Goal: Task Accomplishment & Management: Complete application form

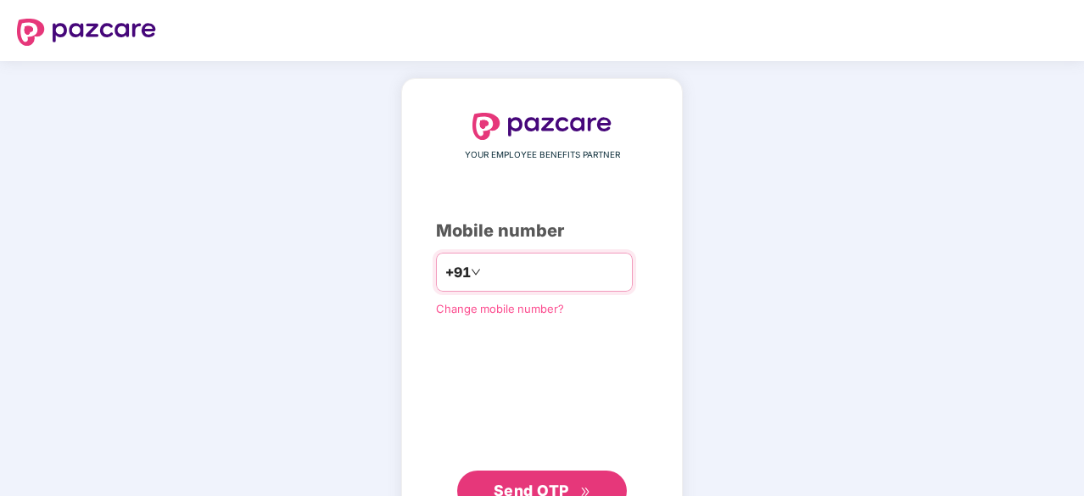
click at [523, 272] on input "number" at bounding box center [553, 272] width 139 height 27
type input "**********"
click at [541, 467] on div "**********" at bounding box center [542, 311] width 212 height 397
click at [541, 481] on span "Send OTP" at bounding box center [532, 489] width 76 height 18
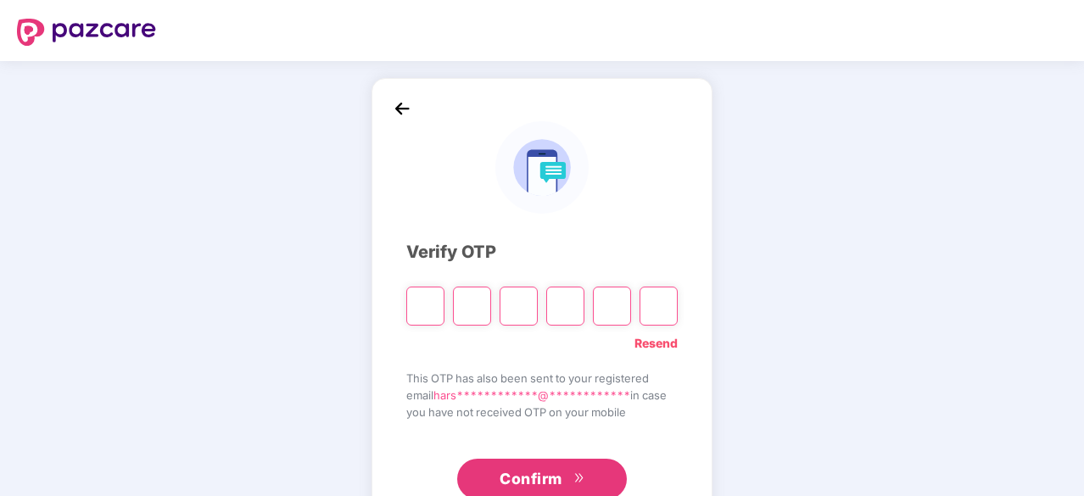
paste input "*"
type input "*"
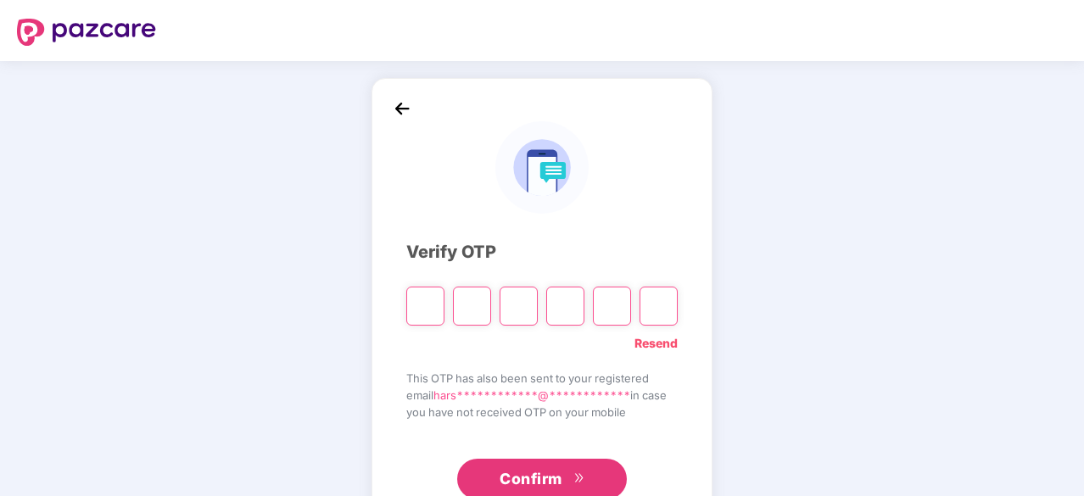
type input "*"
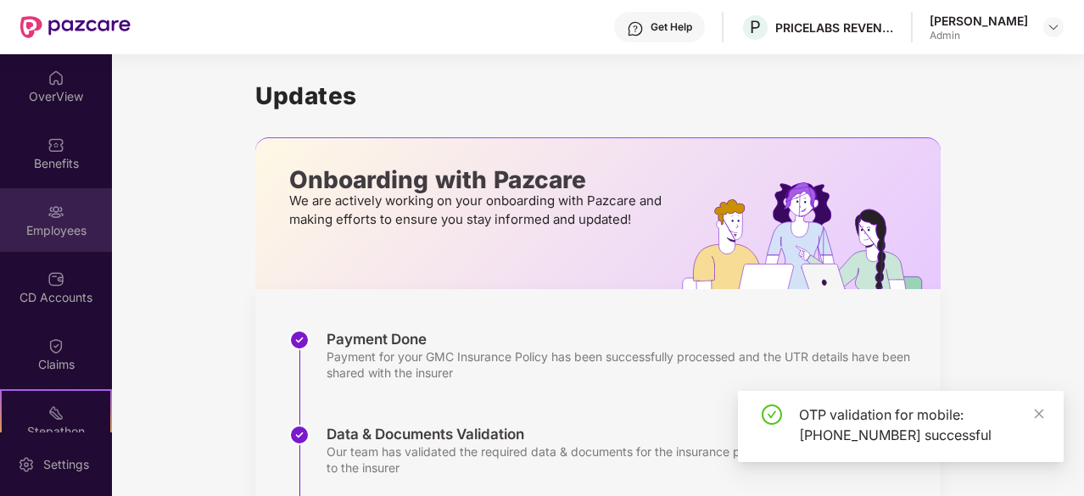
click at [51, 202] on div at bounding box center [56, 210] width 17 height 17
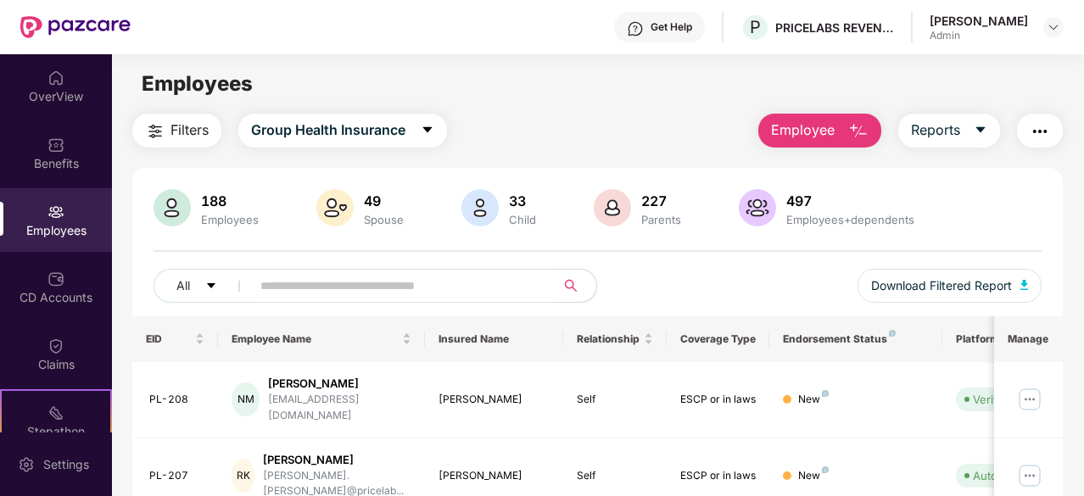
click at [398, 278] on input "text" at bounding box center [396, 285] width 272 height 25
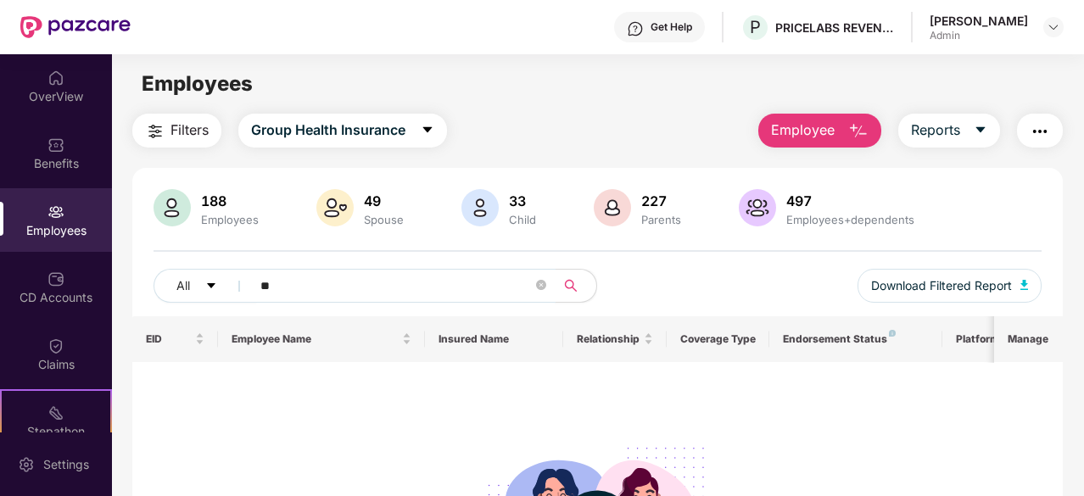
type input "*"
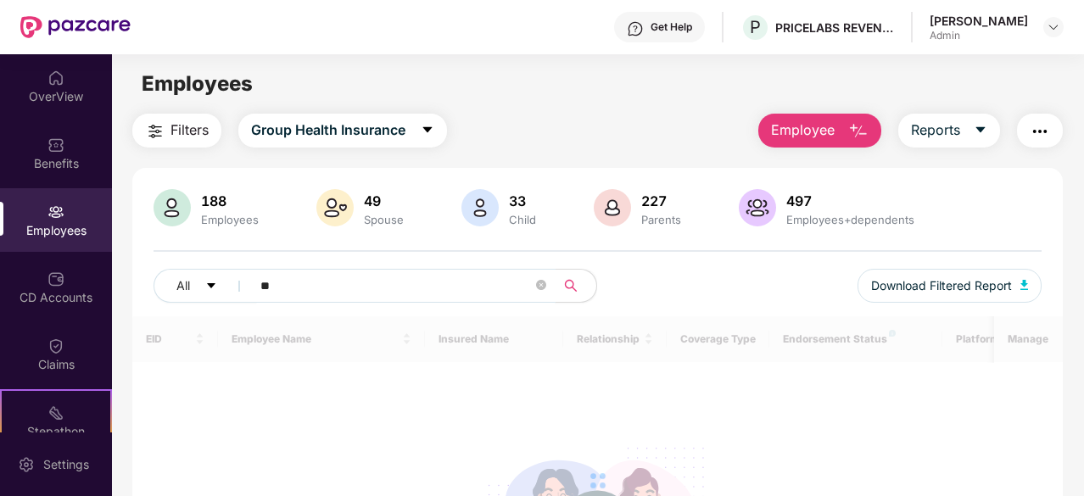
type input "*"
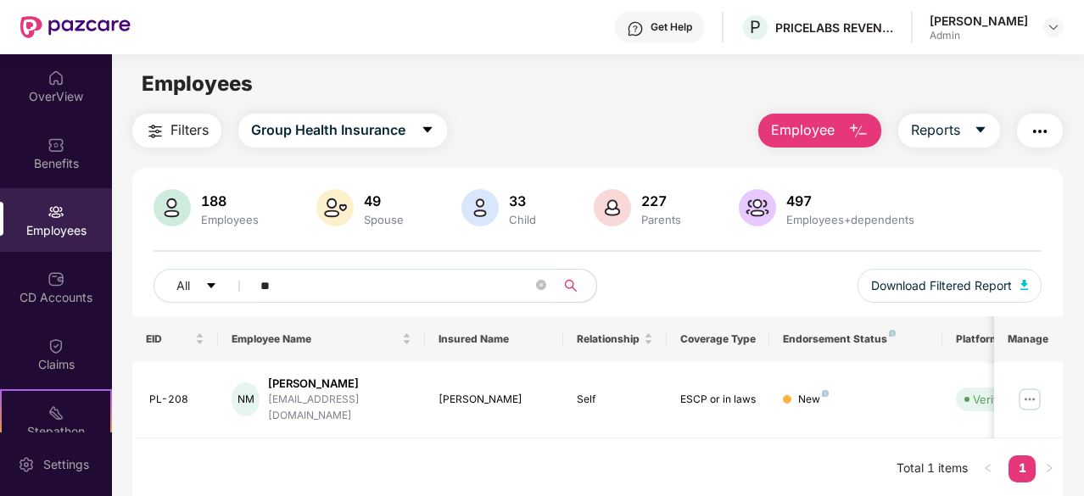
type input "*"
type input "*****"
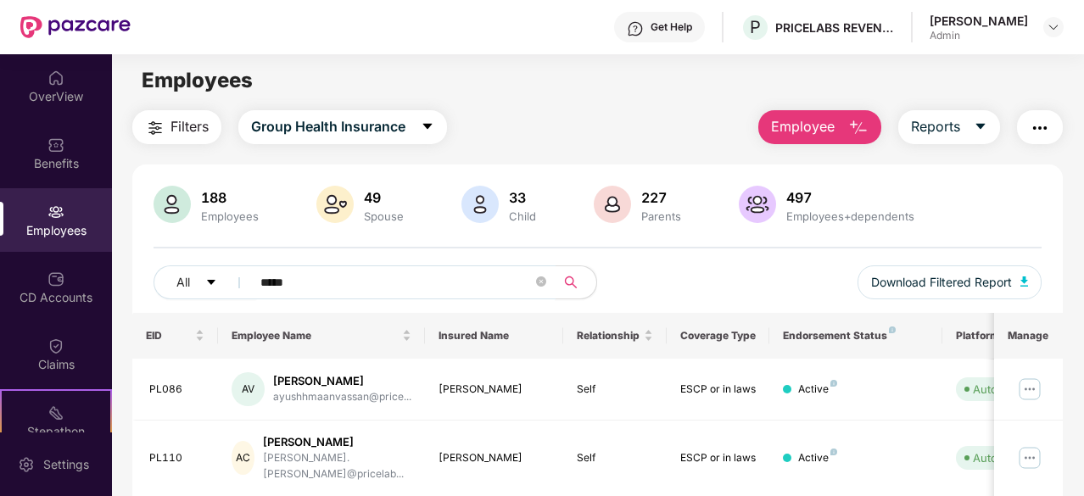
scroll to position [4, 0]
click at [788, 126] on span "Employee" at bounding box center [803, 125] width 64 height 21
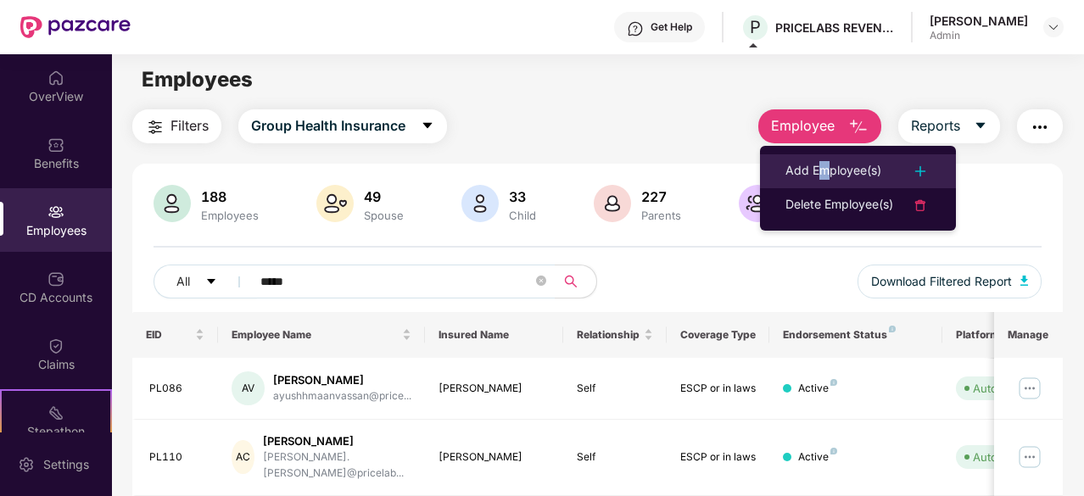
click at [823, 167] on div "Add Employee(s)" at bounding box center [834, 171] width 96 height 20
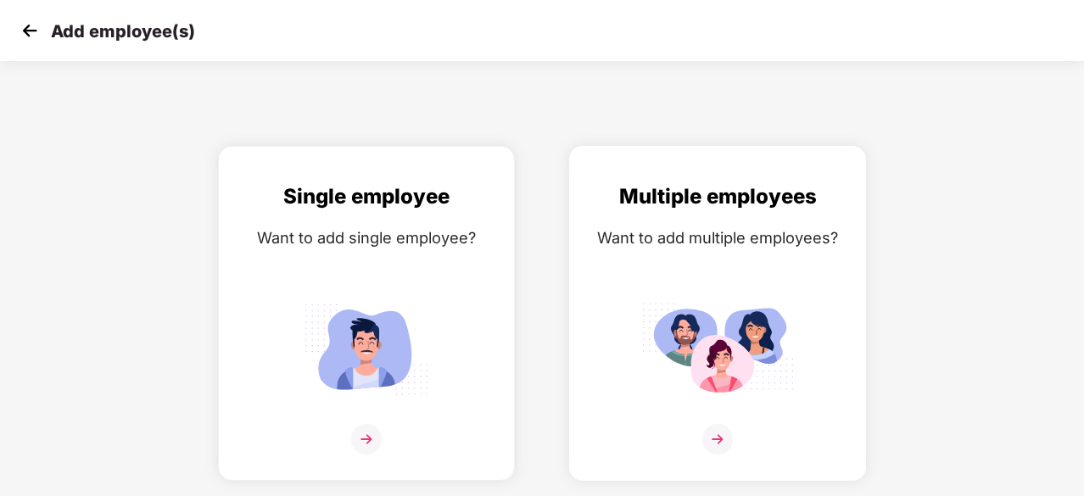
click at [694, 384] on img at bounding box center [717, 349] width 153 height 106
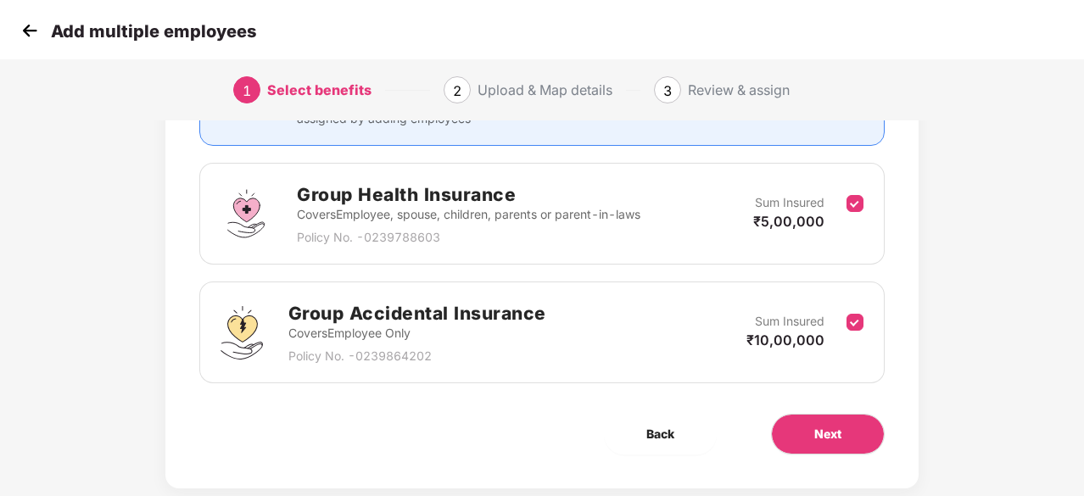
scroll to position [248, 0]
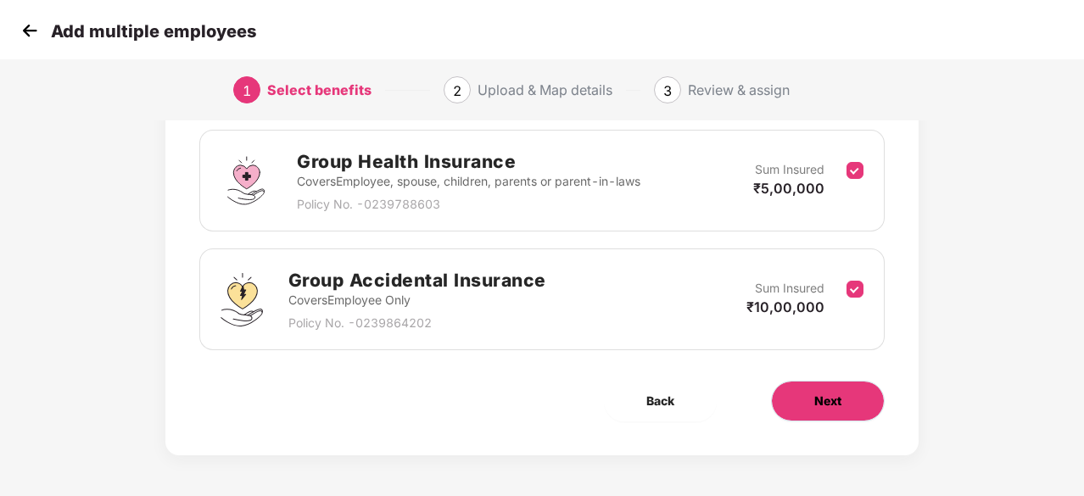
click at [843, 416] on button "Next" at bounding box center [828, 401] width 114 height 41
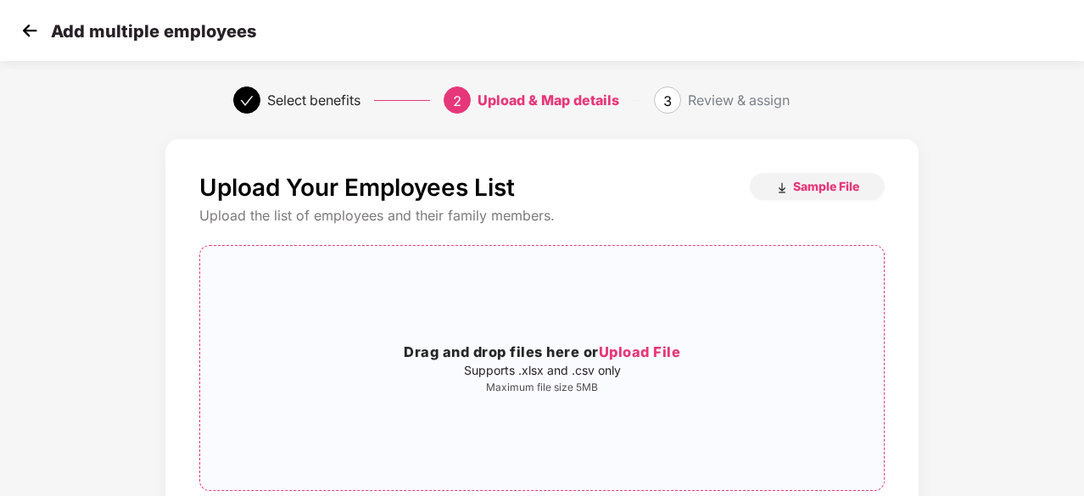
click at [647, 351] on span "Upload File" at bounding box center [640, 352] width 82 height 17
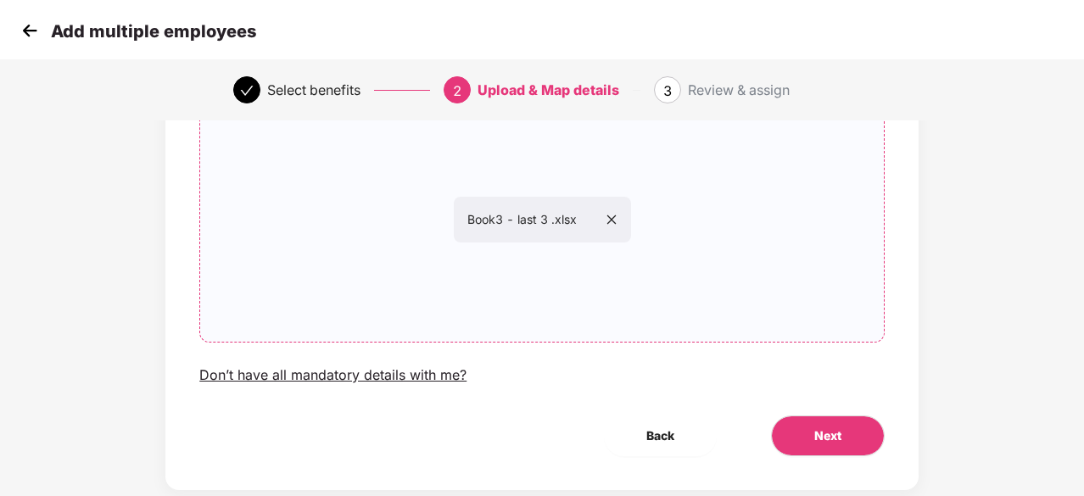
scroll to position [185, 0]
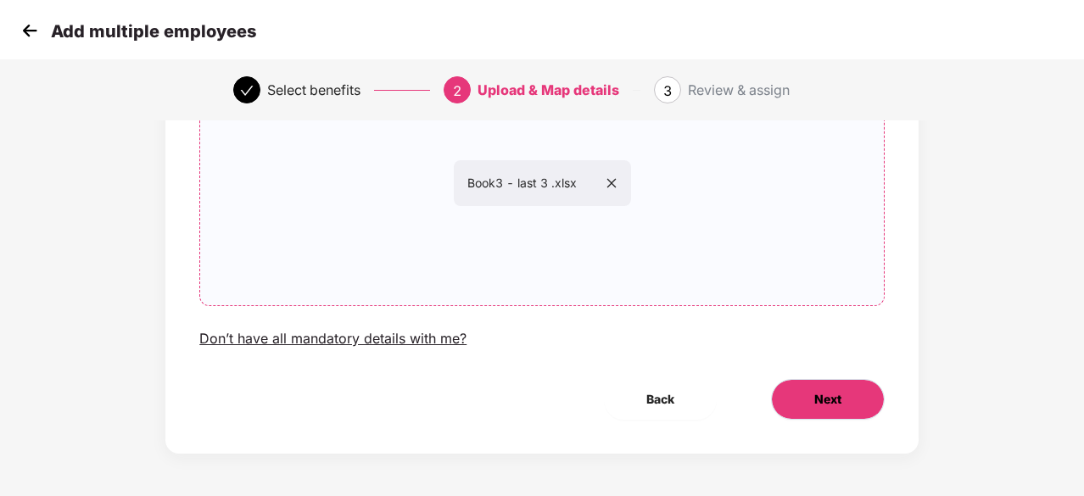
click at [848, 389] on button "Next" at bounding box center [828, 399] width 114 height 41
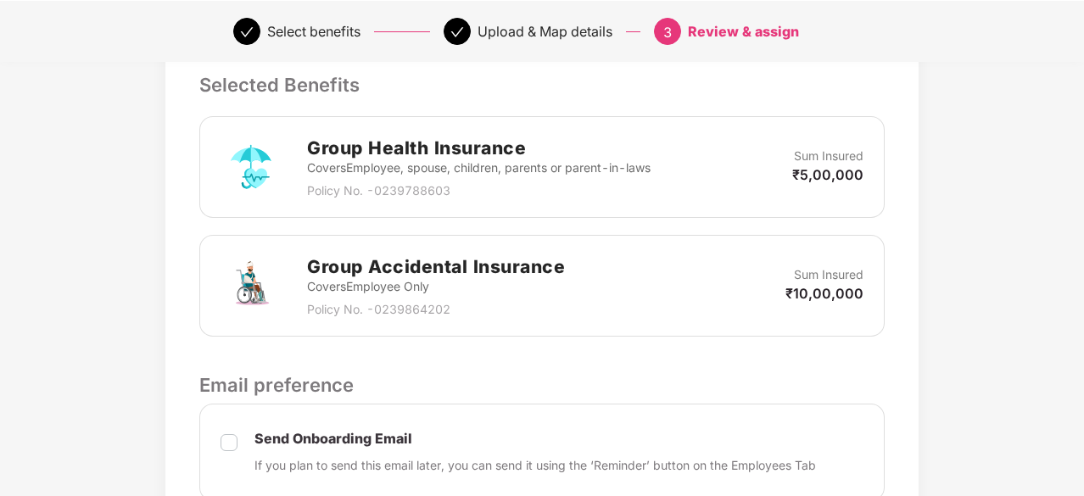
scroll to position [748, 0]
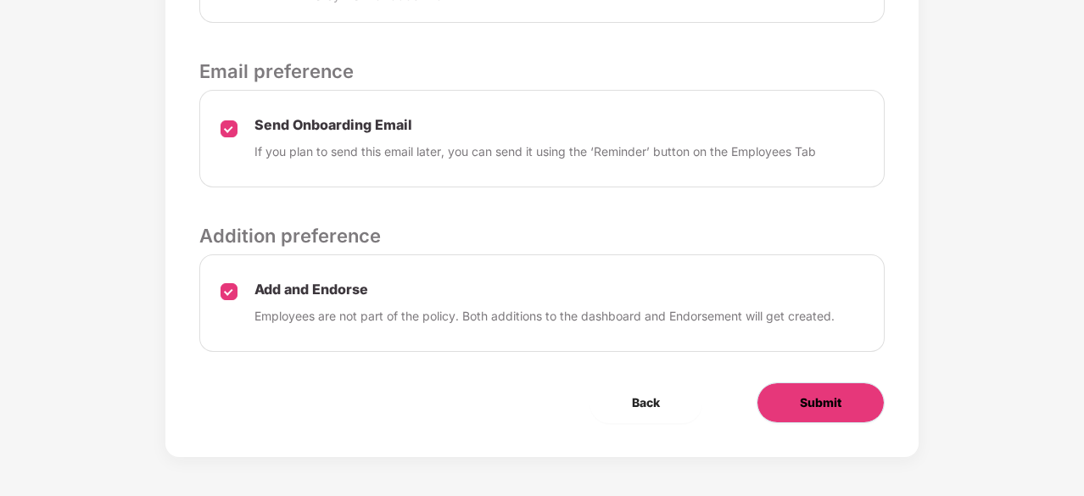
click at [855, 384] on button "Submit" at bounding box center [821, 403] width 128 height 41
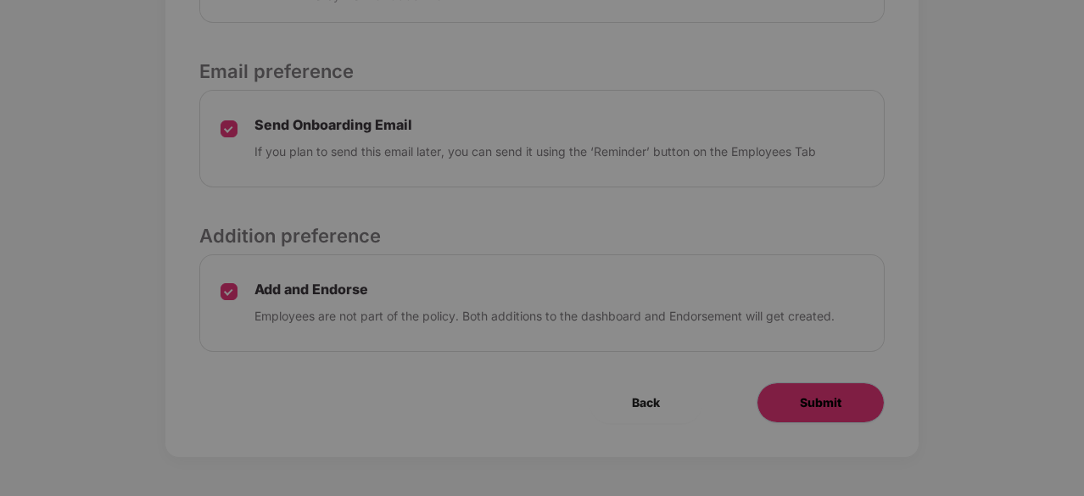
scroll to position [0, 0]
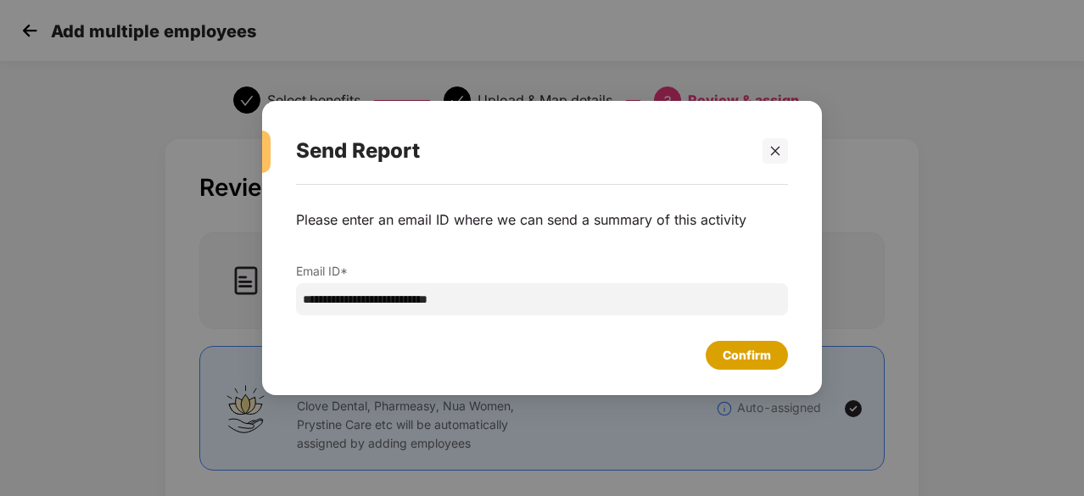
click at [739, 359] on div "Confirm" at bounding box center [747, 355] width 48 height 19
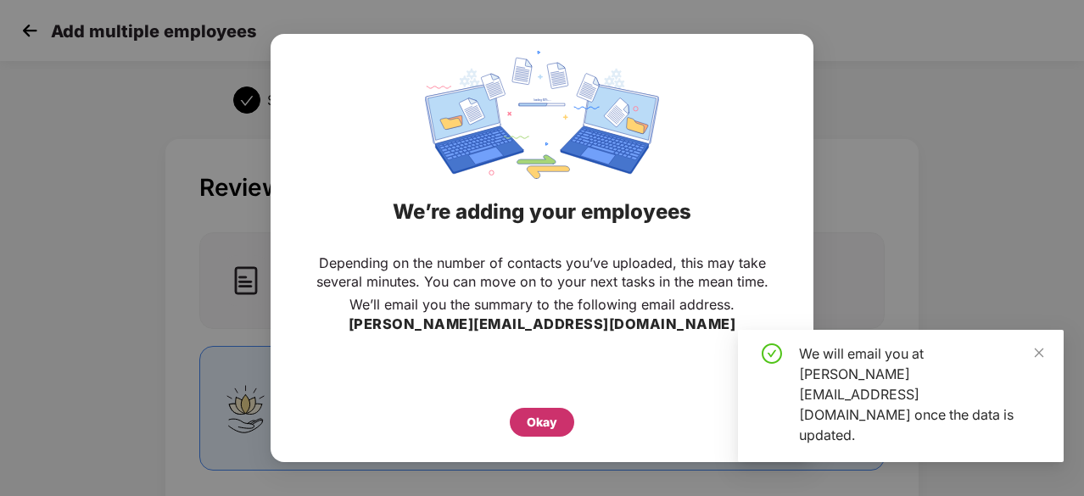
click at [550, 423] on div "Okay" at bounding box center [542, 422] width 31 height 19
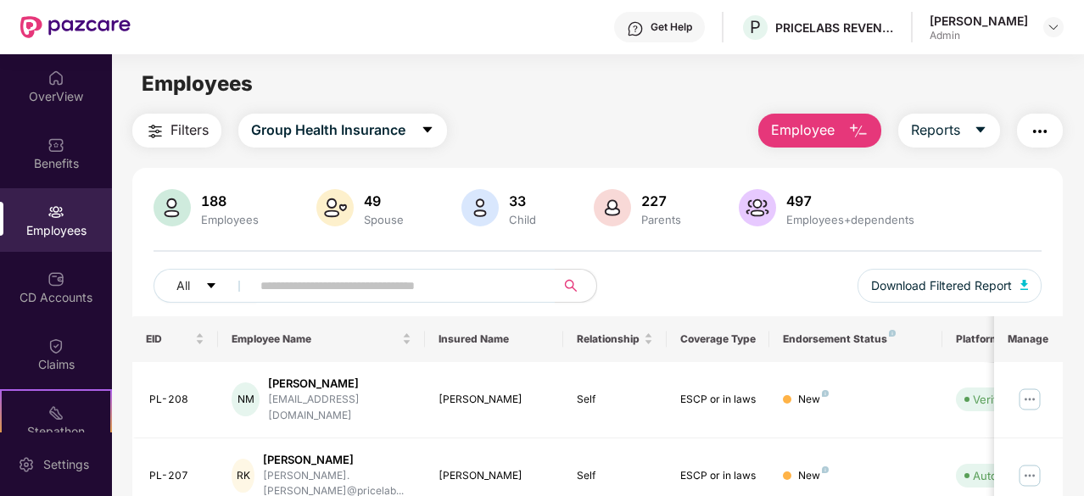
click at [579, 120] on div "Filters Group Health Insurance Employee Reports" at bounding box center [597, 131] width 931 height 34
click at [835, 133] on span "Employee" at bounding box center [803, 130] width 64 height 21
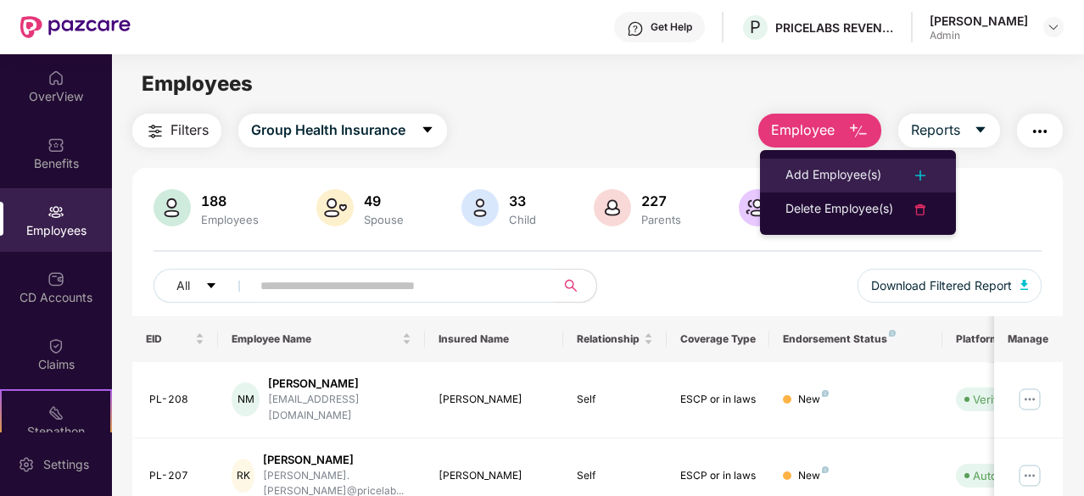
click at [837, 176] on div "Add Employee(s)" at bounding box center [834, 175] width 96 height 20
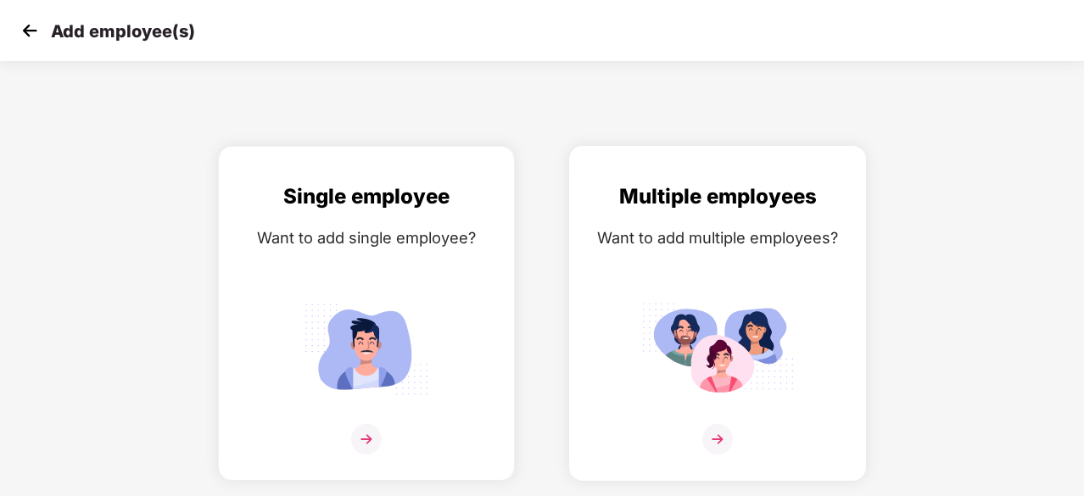
click at [728, 266] on div "Multiple employees Want to add multiple employees?" at bounding box center [717, 328] width 261 height 295
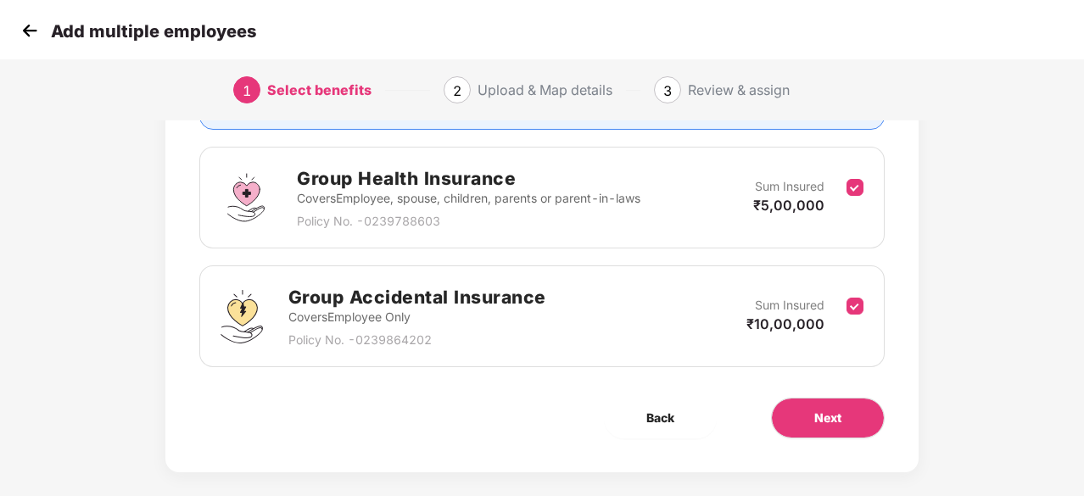
scroll to position [248, 0]
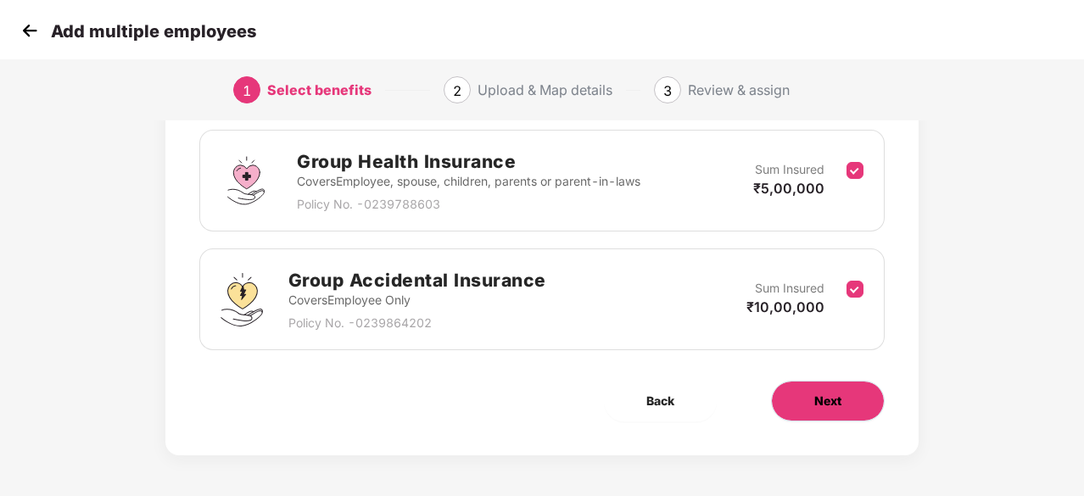
click at [838, 389] on button "Next" at bounding box center [828, 401] width 114 height 41
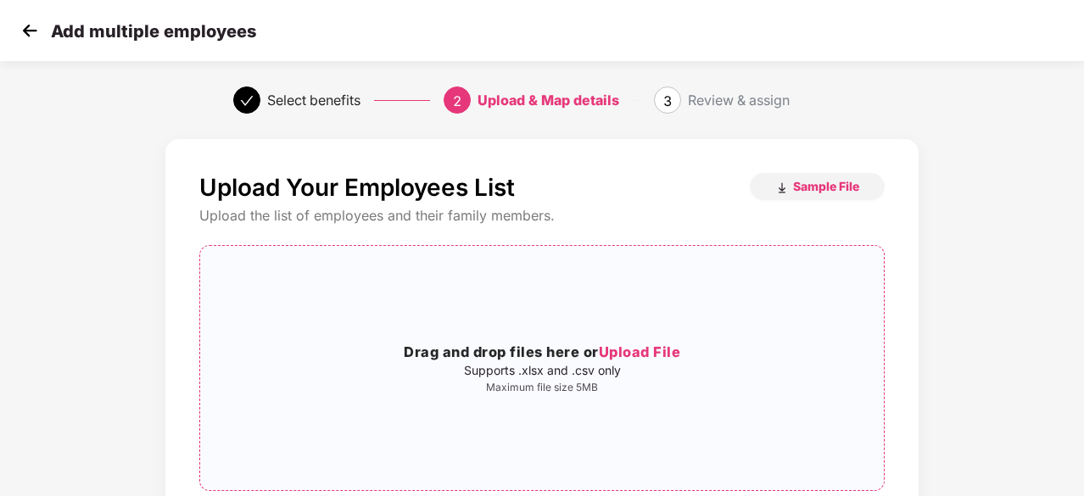
click at [653, 360] on span "Upload File" at bounding box center [640, 352] width 82 height 17
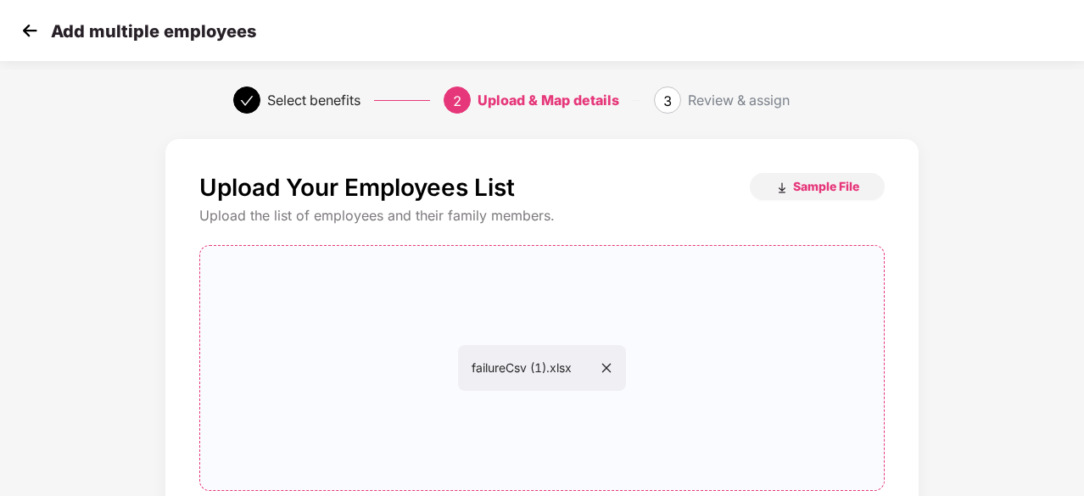
scroll to position [185, 0]
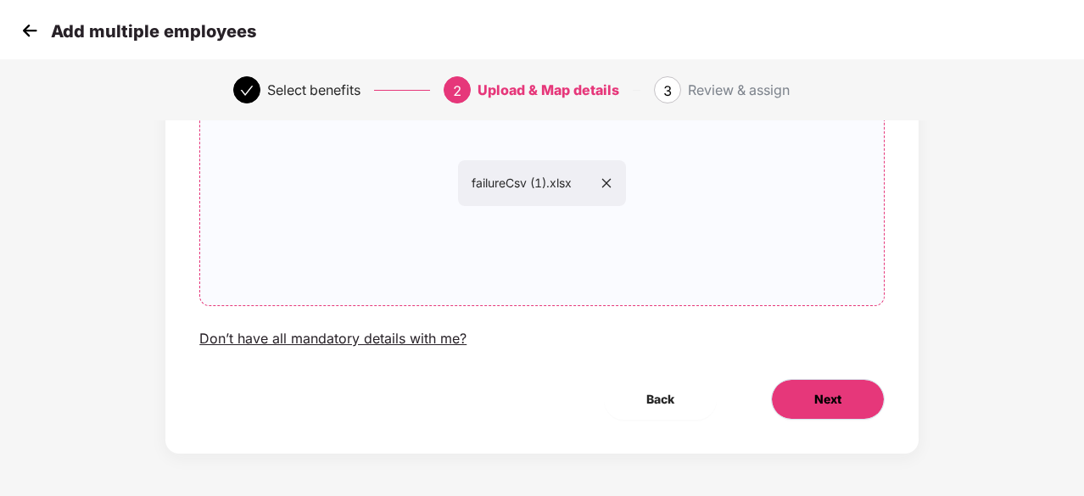
click at [859, 405] on button "Next" at bounding box center [828, 399] width 114 height 41
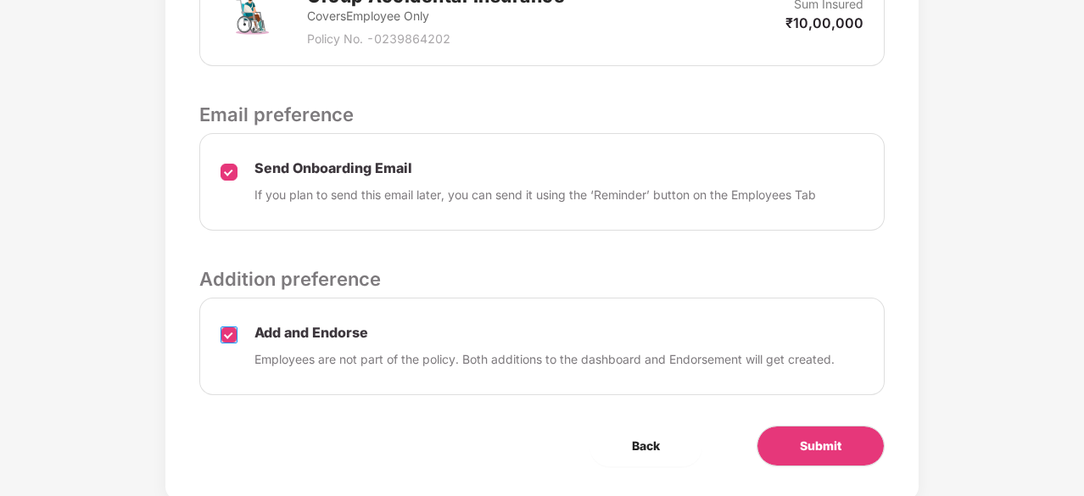
scroll to position [671, 0]
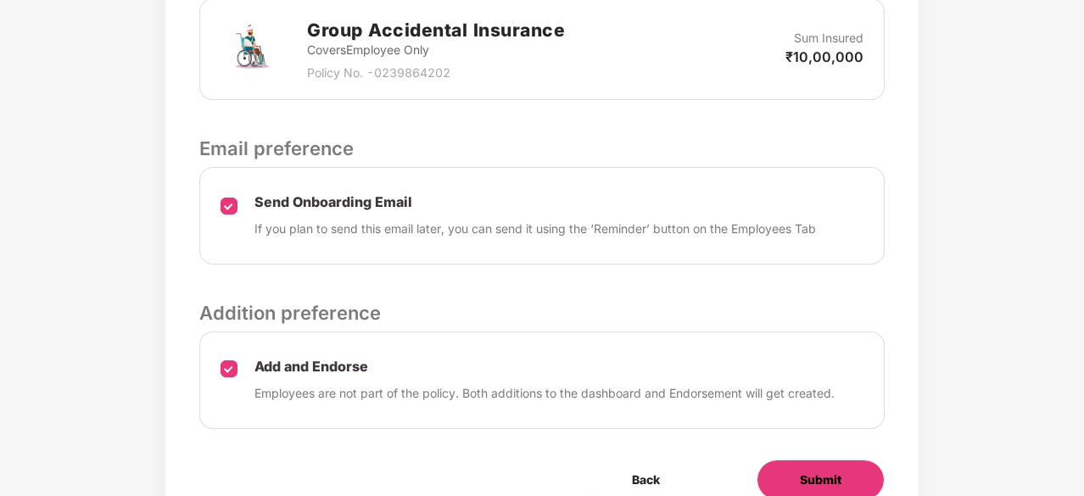
click at [798, 476] on button "Submit" at bounding box center [821, 480] width 128 height 41
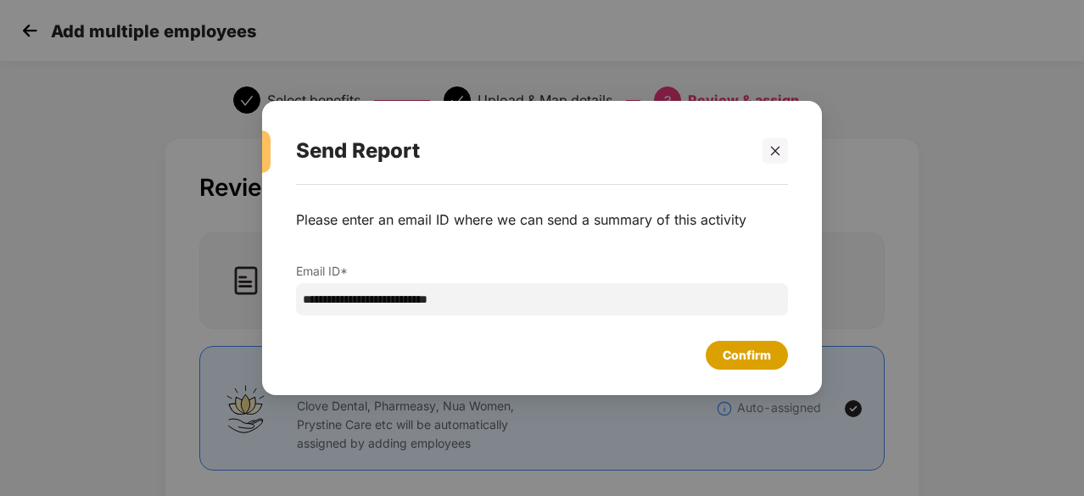
click at [736, 360] on div "Confirm" at bounding box center [747, 355] width 48 height 19
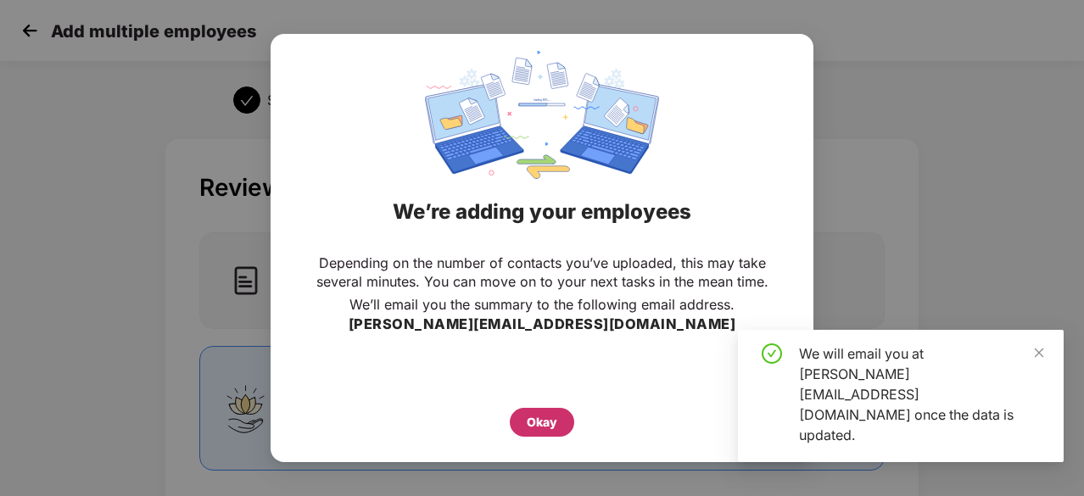
click at [534, 419] on div "Okay" at bounding box center [542, 422] width 31 height 19
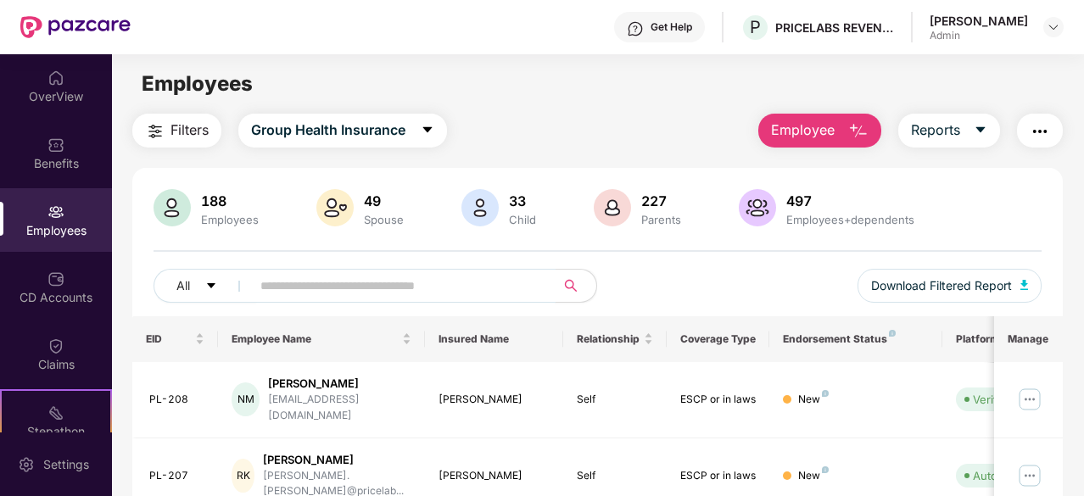
click at [386, 288] on input "text" at bounding box center [396, 285] width 272 height 25
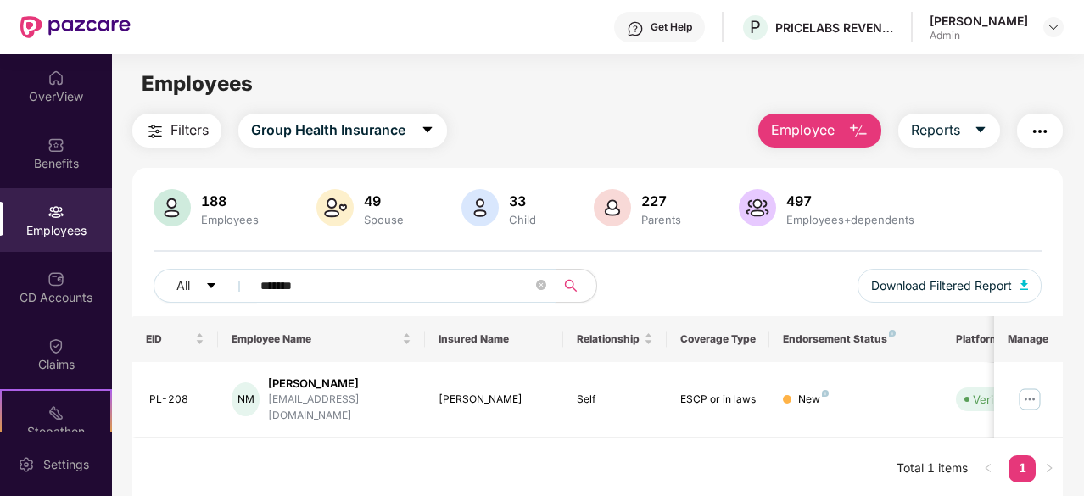
drag, startPoint x: 359, startPoint y: 283, endPoint x: 253, endPoint y: 287, distance: 106.1
click at [253, 288] on span "*******" at bounding box center [398, 286] width 316 height 34
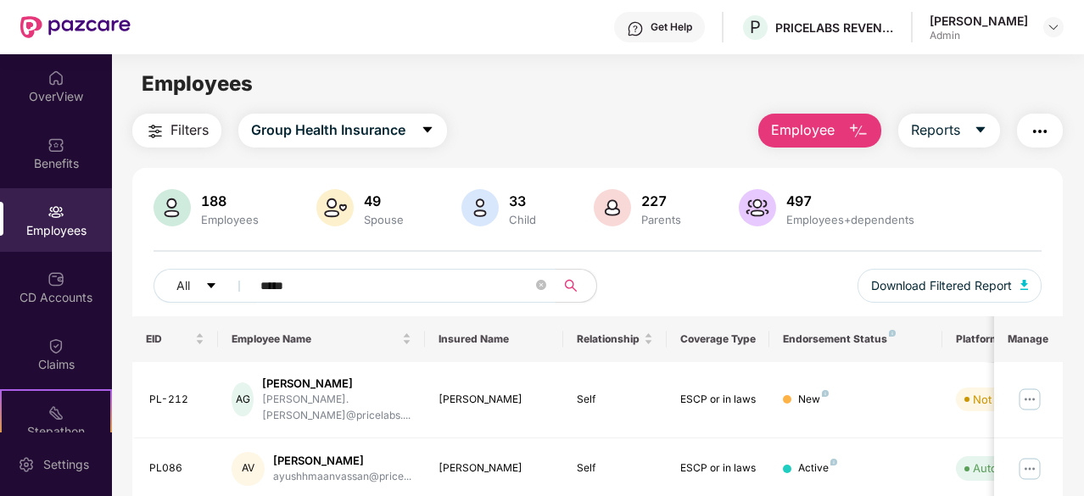
drag, startPoint x: 272, startPoint y: 288, endPoint x: 258, endPoint y: 288, distance: 14.4
click at [258, 288] on span "*****" at bounding box center [398, 286] width 316 height 34
type input "*******"
